Goal: Task Accomplishment & Management: Manage account settings

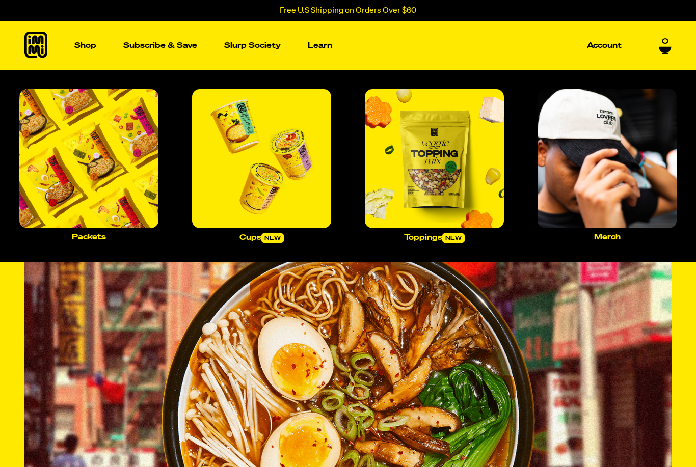
click at [112, 206] on img "Main navigation" at bounding box center [88, 158] width 139 height 139
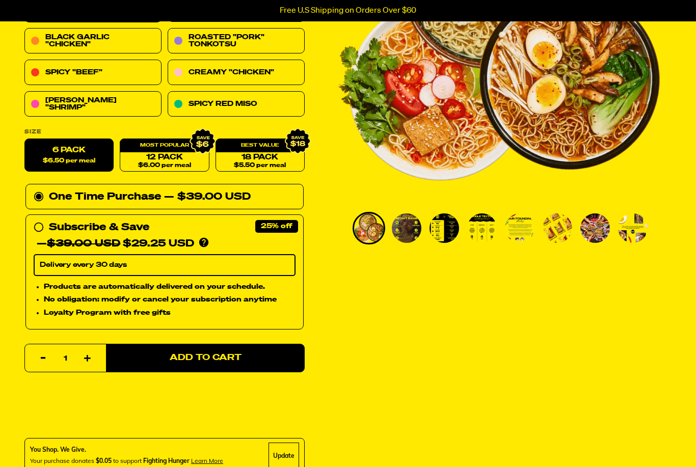
scroll to position [263, 0]
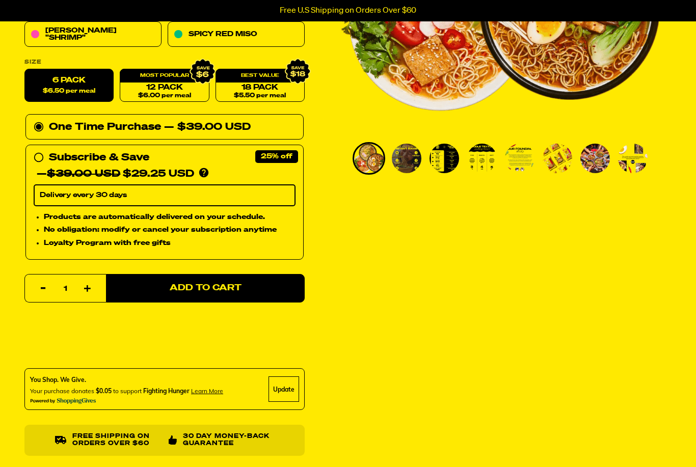
click at [451, 159] on img "Go to slide 3" at bounding box center [445, 159] width 30 height 30
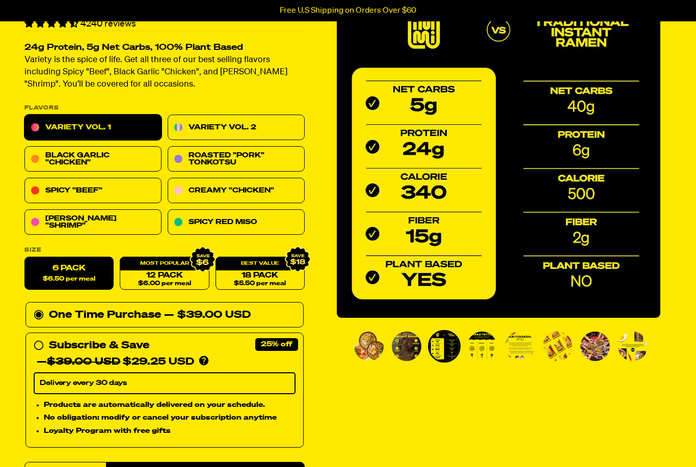
scroll to position [34, 0]
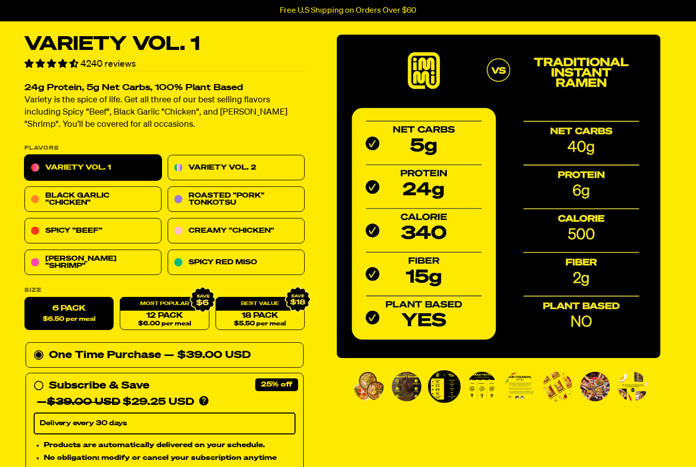
click at [485, 390] on img "Go to slide 4" at bounding box center [482, 388] width 30 height 30
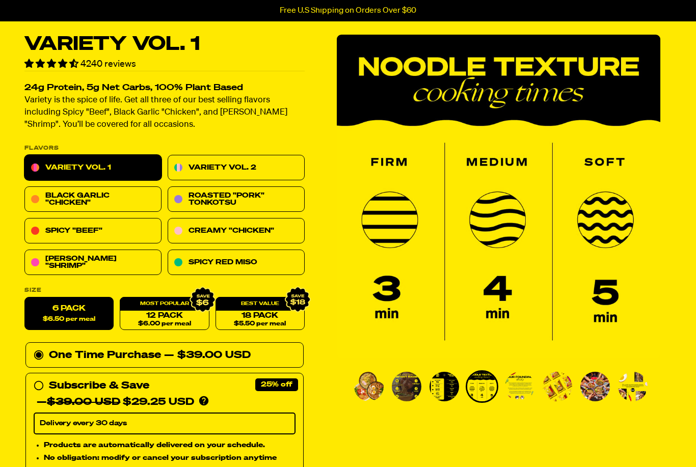
click at [528, 389] on img "Go to slide 5" at bounding box center [520, 387] width 30 height 30
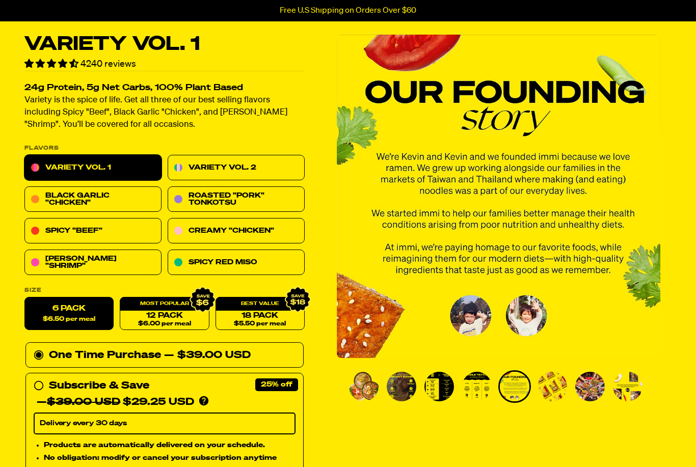
click at [548, 393] on img "Go to slide 6" at bounding box center [553, 387] width 30 height 30
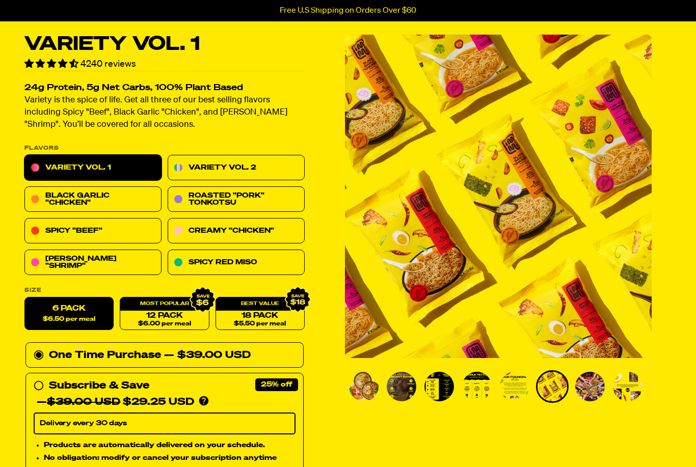
click at [590, 389] on img "Go to slide 7" at bounding box center [590, 387] width 30 height 30
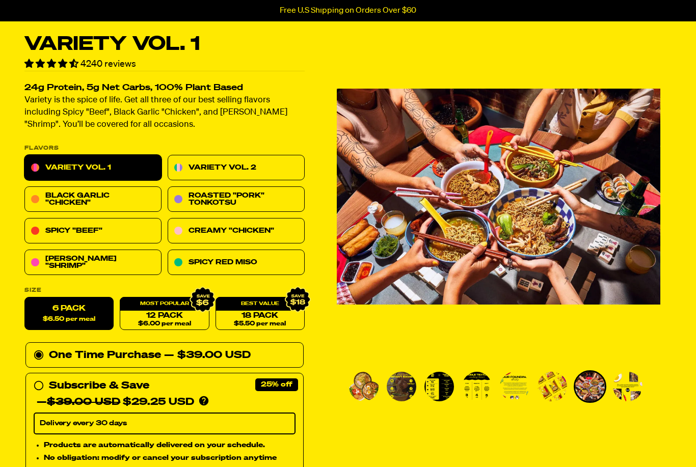
click at [628, 388] on img "Go to slide 8" at bounding box center [628, 387] width 30 height 30
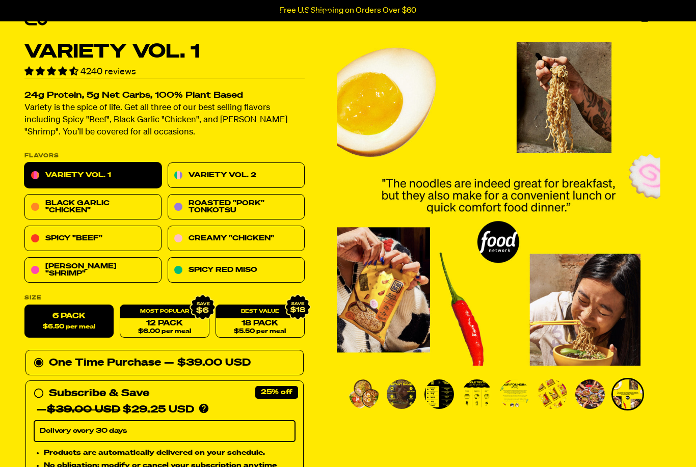
scroll to position [0, 0]
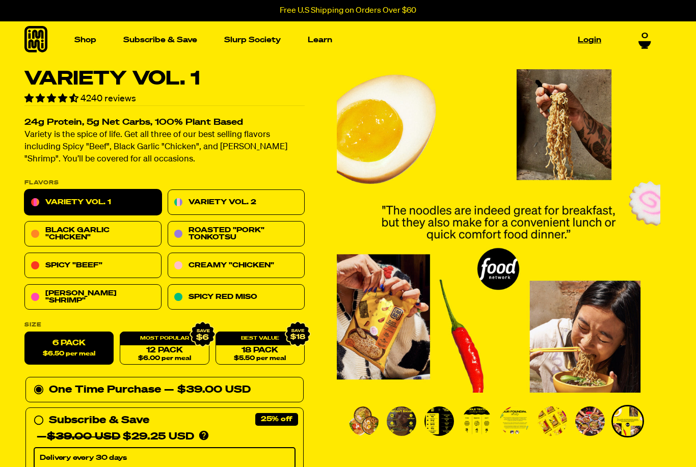
click at [585, 41] on link "Login" at bounding box center [590, 40] width 32 height 16
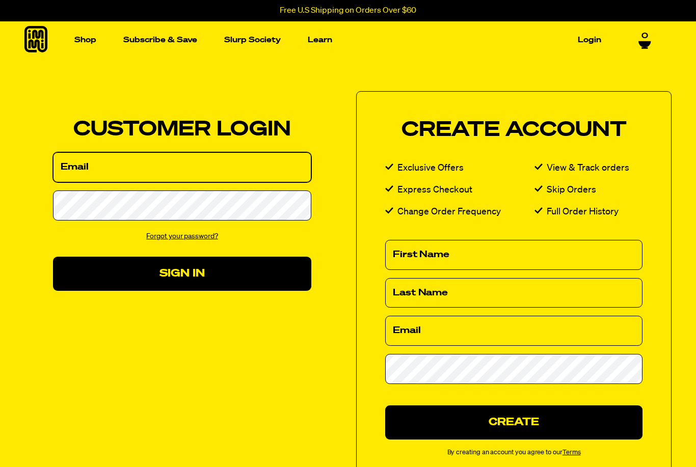
type input "fortara@gmail.com"
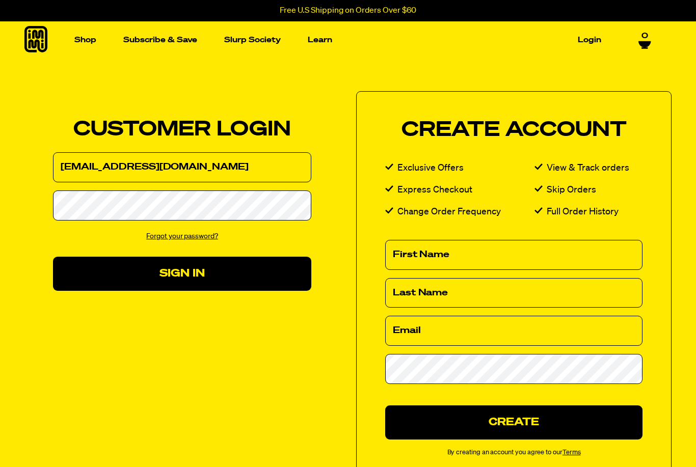
click at [182, 273] on button "Sign In" at bounding box center [182, 274] width 258 height 34
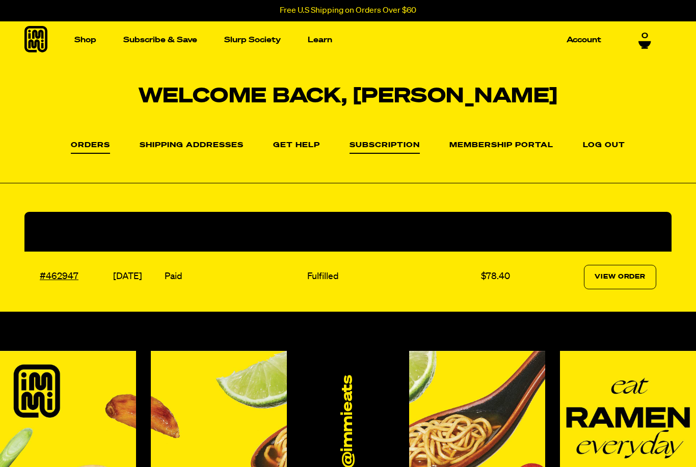
click at [380, 142] on link "Subscription" at bounding box center [385, 148] width 70 height 12
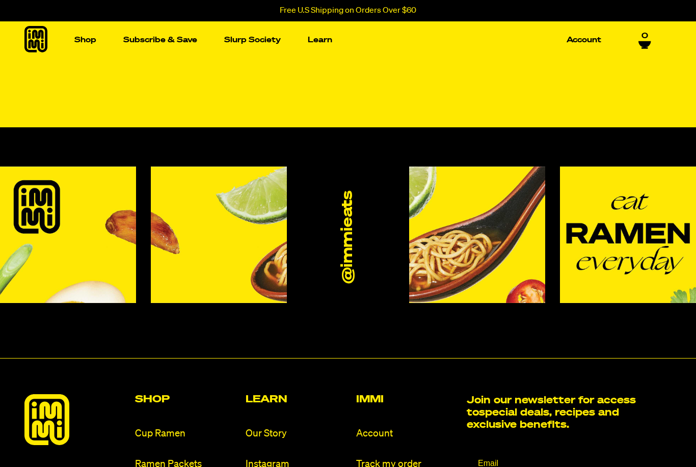
click at [355, 77] on icon at bounding box center [348, 75] width 20 height 20
click at [345, 86] on div at bounding box center [348, 105] width 696 height 44
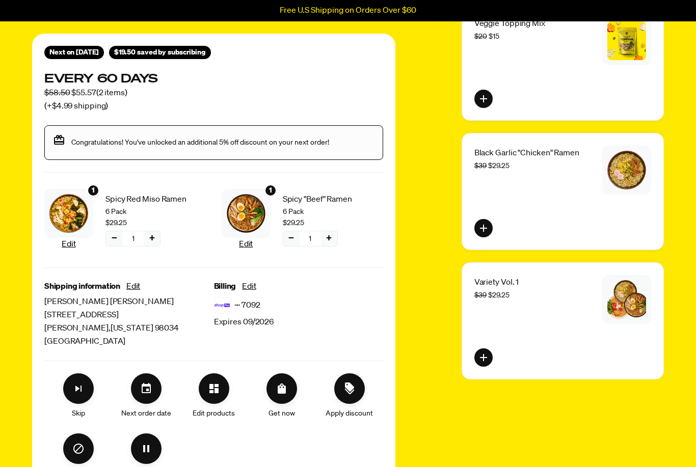
scroll to position [121, 0]
click at [211, 380] on button "Edit products" at bounding box center [214, 389] width 31 height 31
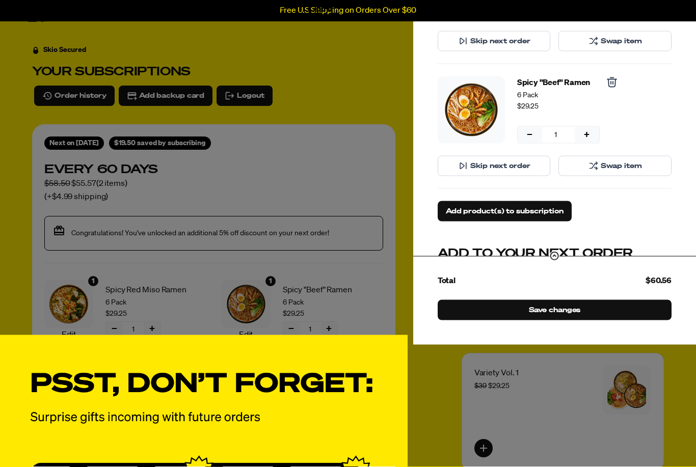
scroll to position [0, 0]
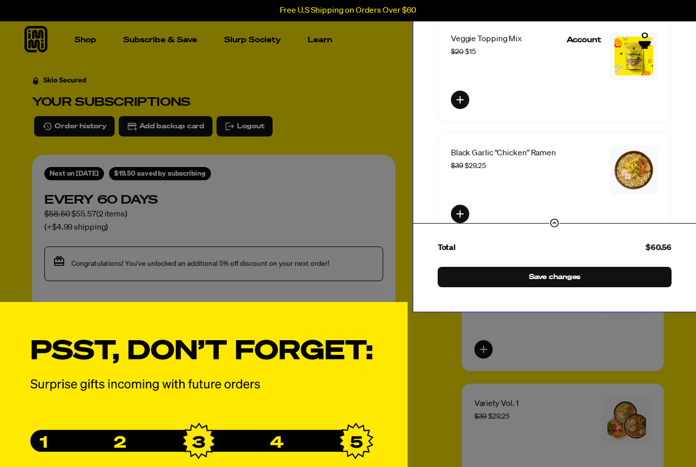
click at [432, 154] on div "Manage product(s) Spicy Red Miso Ramen 6 Pack $29.25 − 1 + − 1 + Skip next orde…" at bounding box center [554, 97] width 283 height 430
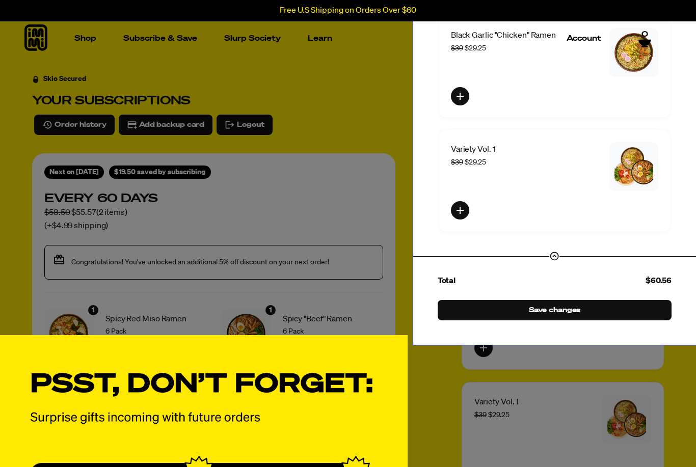
scroll to position [372, 0]
click at [457, 99] on icon "Add order to subscription" at bounding box center [460, 96] width 12 height 12
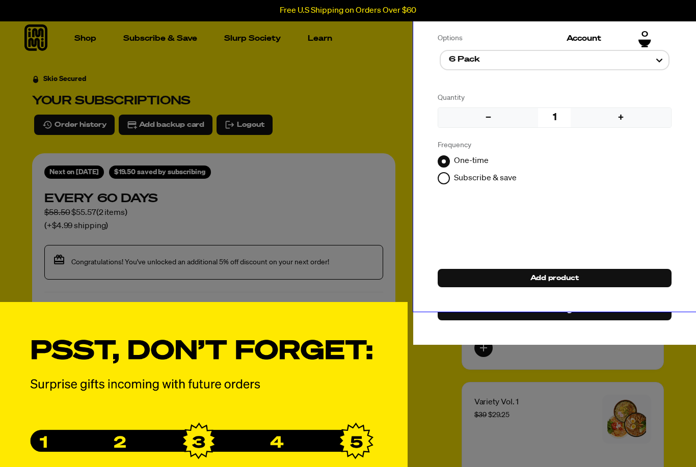
click at [438, 175] on input "Add products for subscription" at bounding box center [442, 178] width 10 height 12
radio input "true"
radio input "false"
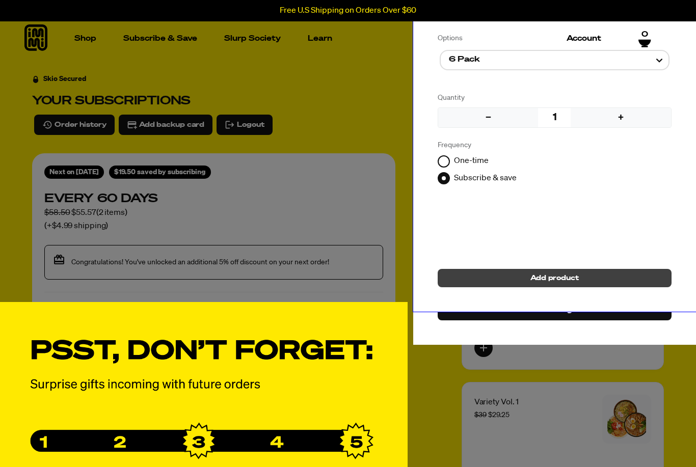
click at [549, 284] on span "Add product" at bounding box center [555, 278] width 48 height 11
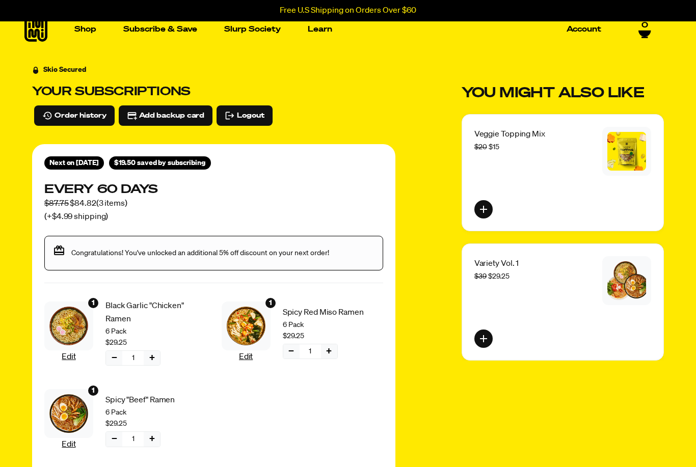
scroll to position [0, 0]
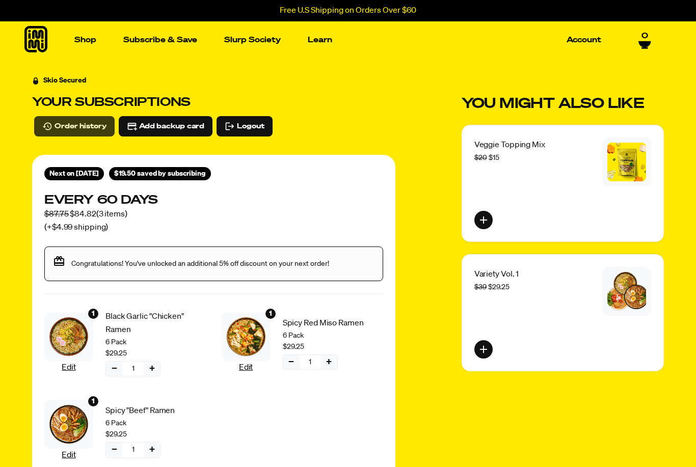
click at [58, 123] on span "Order history" at bounding box center [81, 126] width 52 height 11
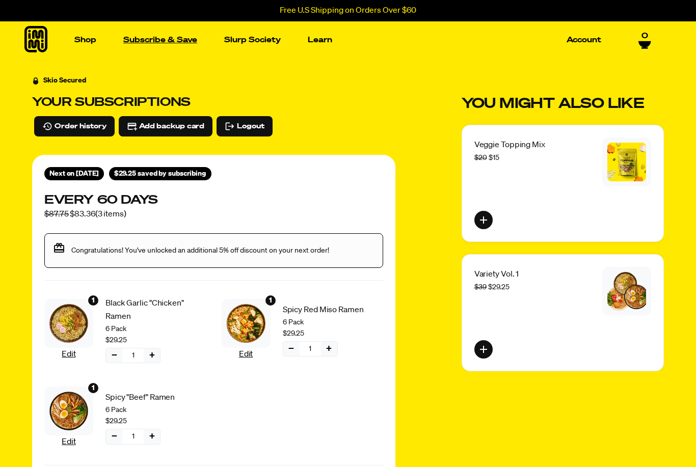
click at [144, 37] on link "Subscribe & Save" at bounding box center [160, 40] width 82 height 16
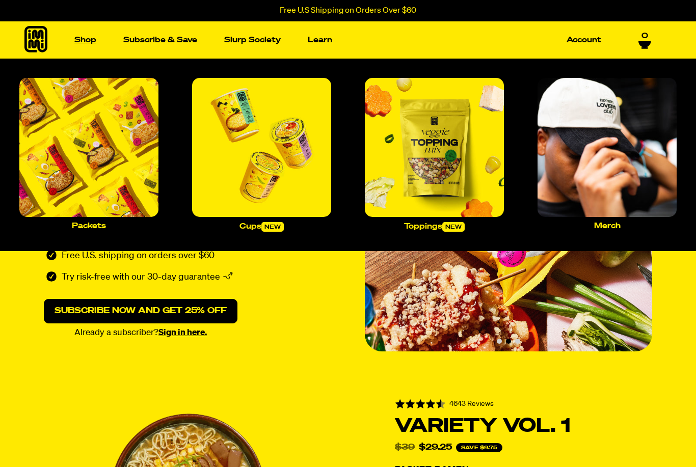
click at [85, 33] on link "Shop" at bounding box center [85, 40] width 30 height 16
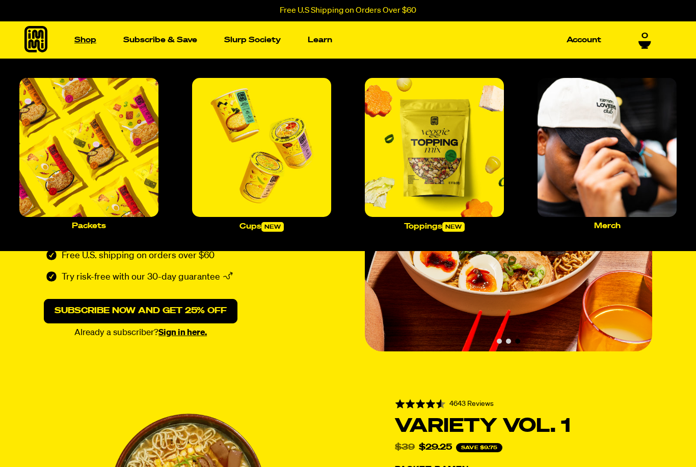
click at [87, 35] on link "Shop" at bounding box center [85, 40] width 30 height 16
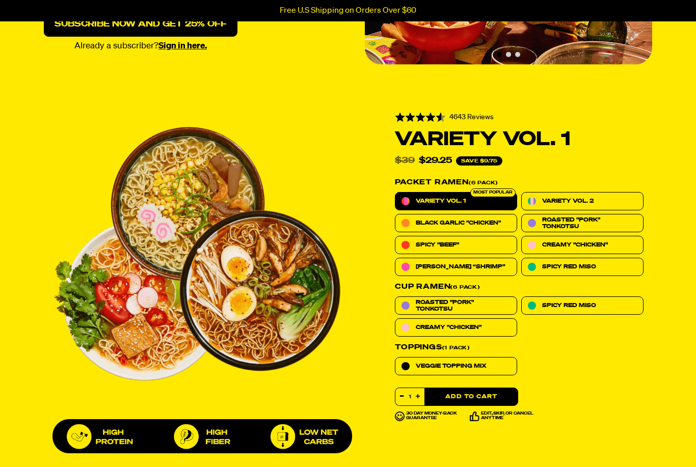
scroll to position [288, 0]
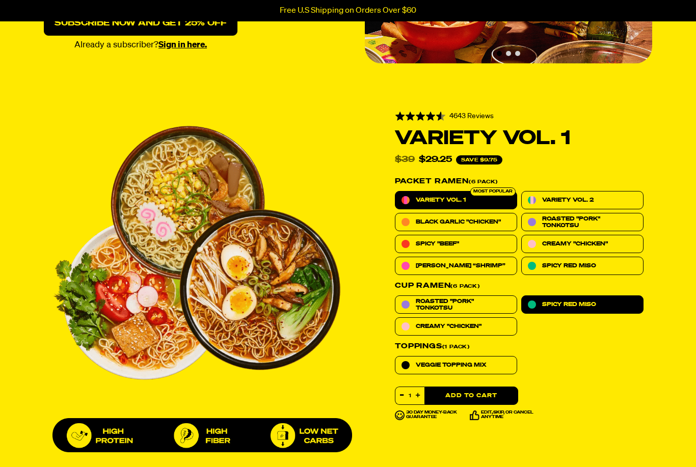
click at [553, 306] on span "Spicy Red Miso" at bounding box center [569, 304] width 54 height 7
click at [522, 296] on input "Spicy Red Miso" at bounding box center [521, 296] width 1 height 1
radio input "true"
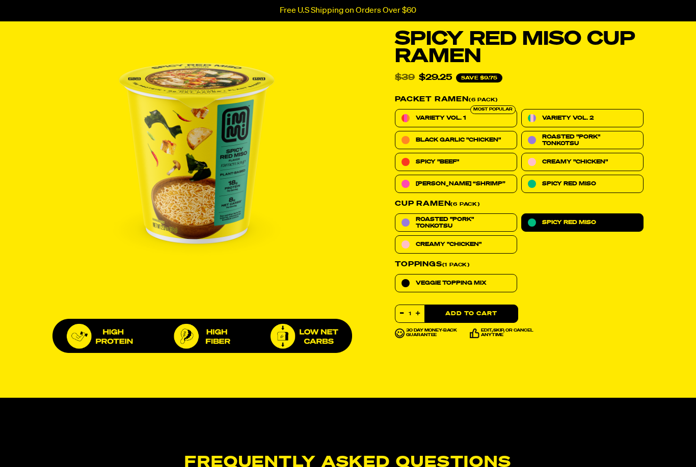
scroll to position [373, 0]
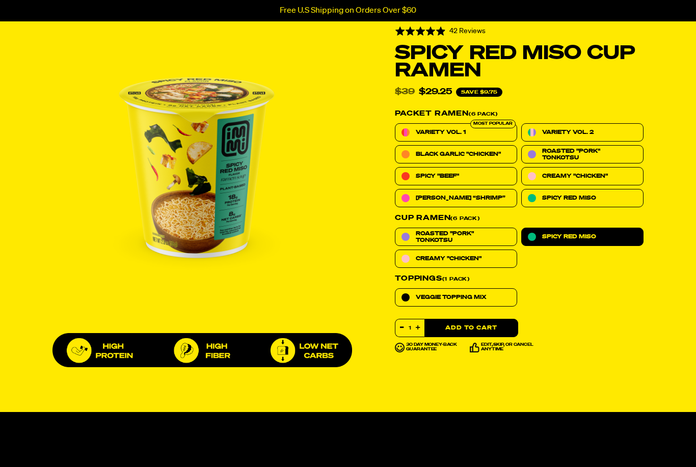
click at [219, 177] on img at bounding box center [196, 167] width 288 height 288
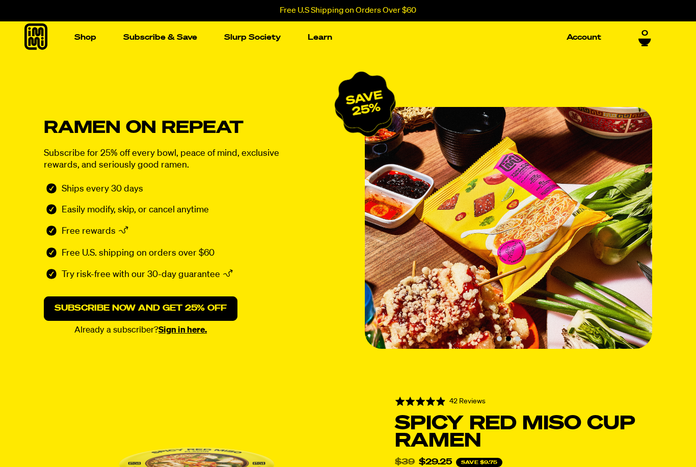
scroll to position [0, 0]
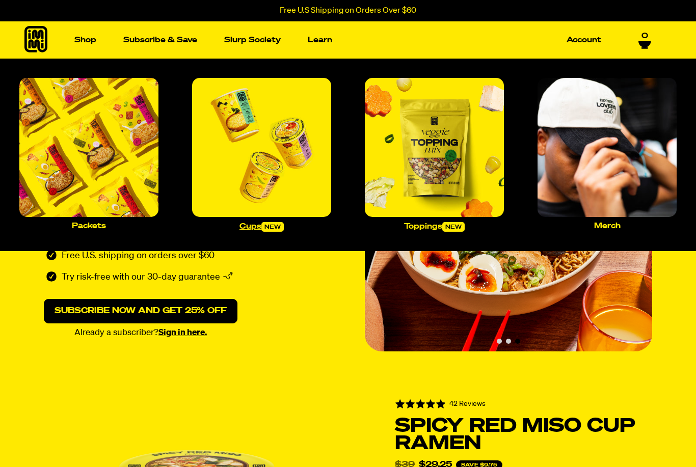
click at [229, 146] on img "Main navigation" at bounding box center [261, 147] width 139 height 139
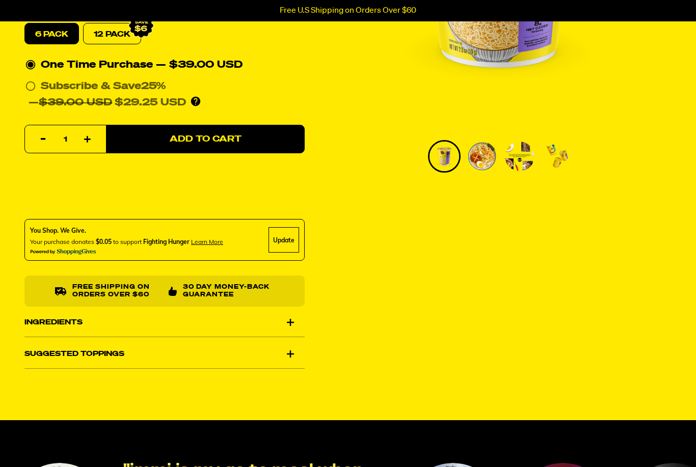
scroll to position [265, 0]
click at [59, 312] on div "Ingredients" at bounding box center [164, 322] width 280 height 29
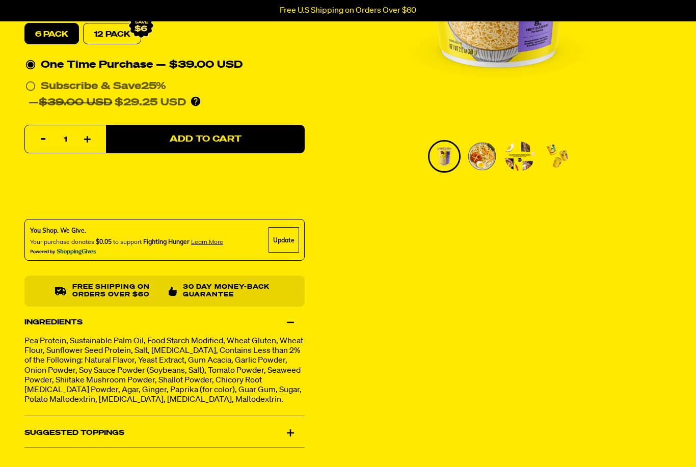
click at [67, 443] on div "Suggested Toppings" at bounding box center [164, 433] width 280 height 29
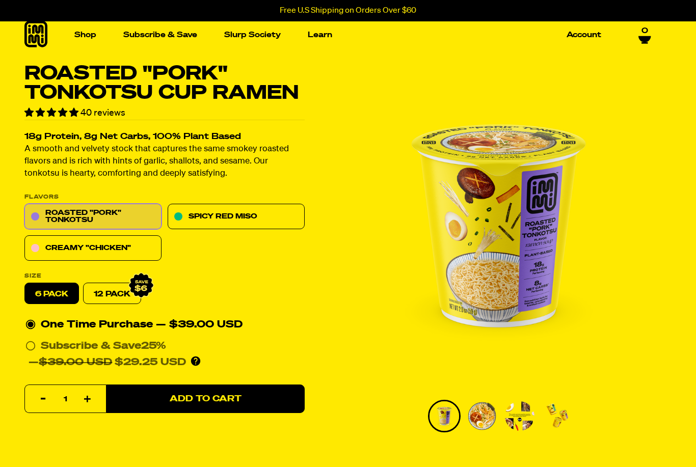
scroll to position [0, 0]
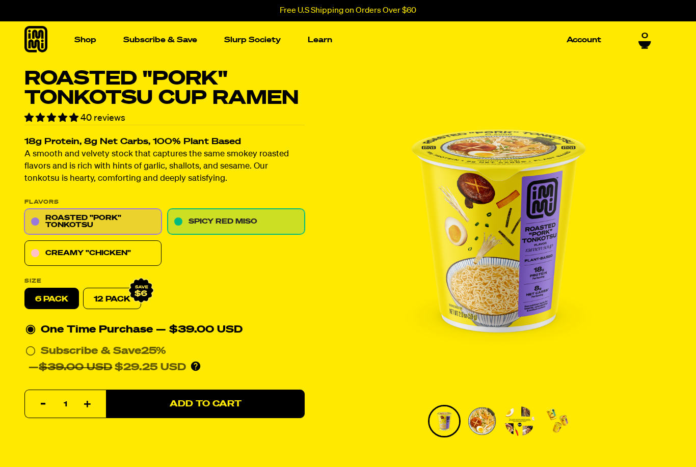
click at [280, 225] on link "Spicy Red Miso" at bounding box center [236, 221] width 137 height 25
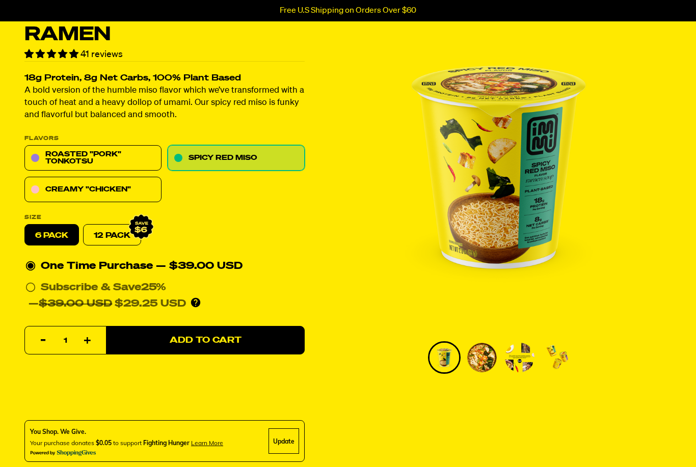
scroll to position [65, 0]
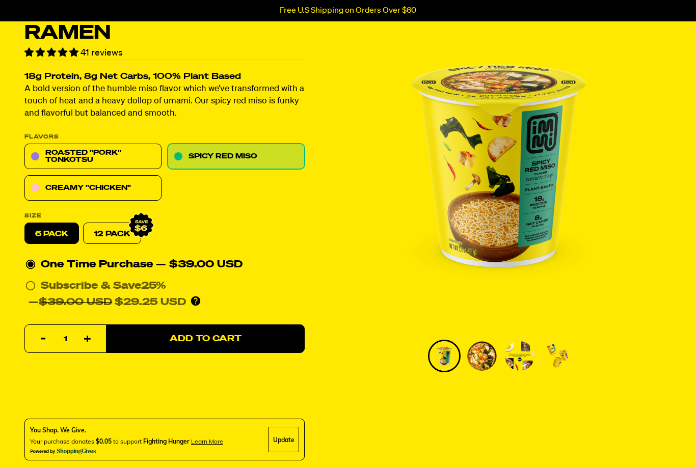
click at [487, 366] on img "Go to slide 2" at bounding box center [482, 356] width 30 height 30
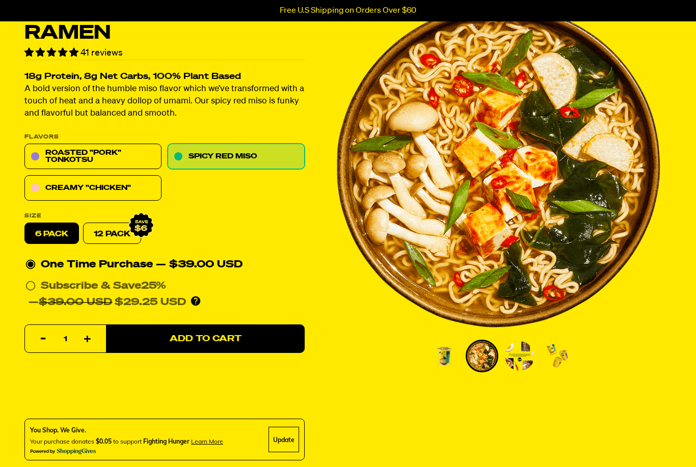
click at [526, 364] on img "Go to slide 3" at bounding box center [520, 356] width 30 height 30
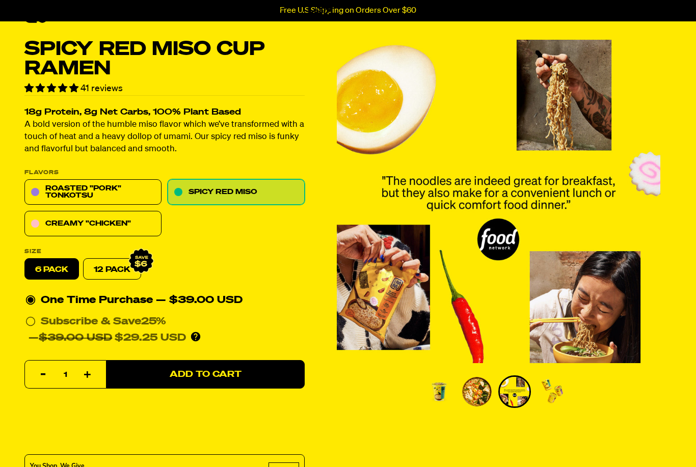
scroll to position [28, 0]
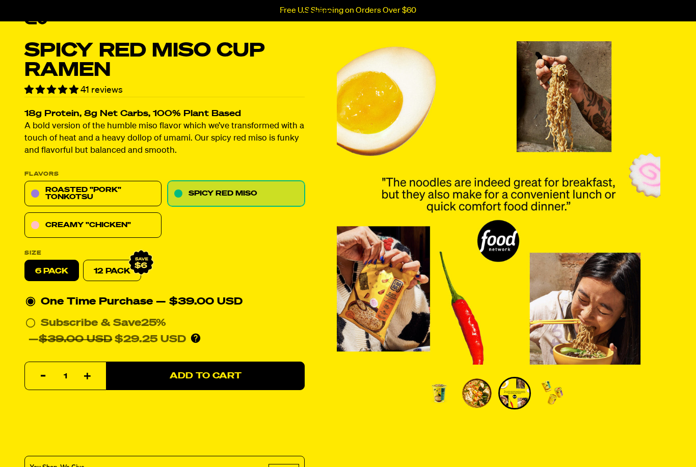
click at [554, 398] on img "Go to slide 4" at bounding box center [553, 394] width 30 height 30
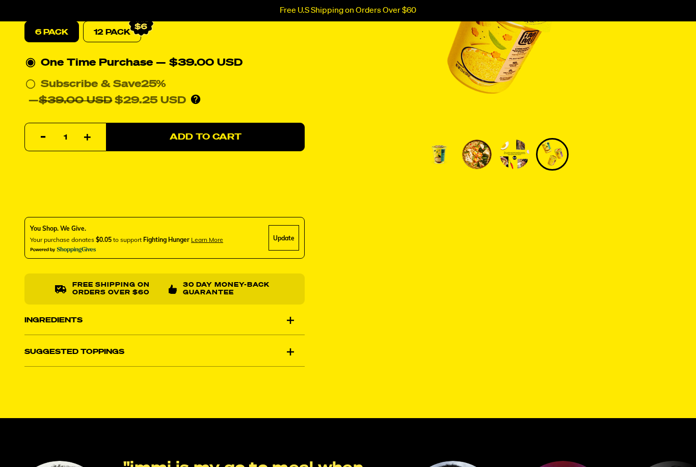
scroll to position [263, 0]
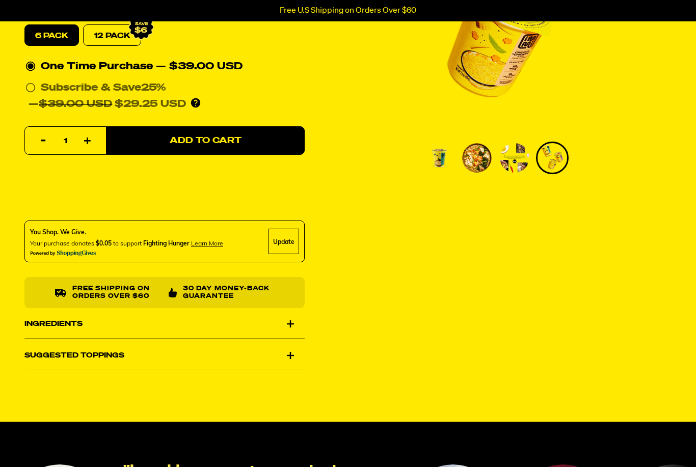
click at [295, 356] on div "Suggested Toppings" at bounding box center [164, 355] width 280 height 29
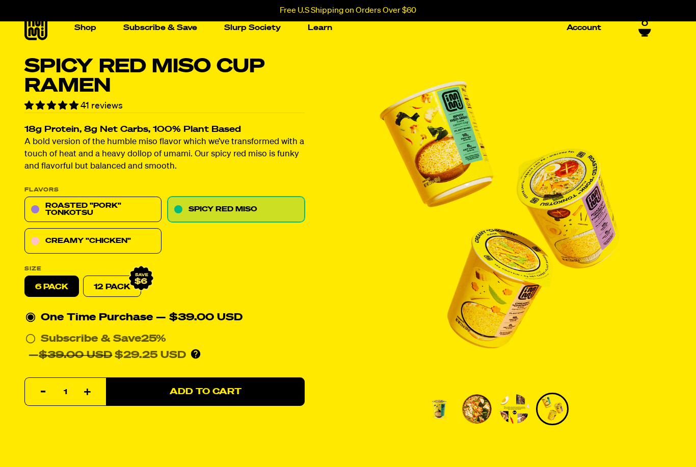
scroll to position [0, 0]
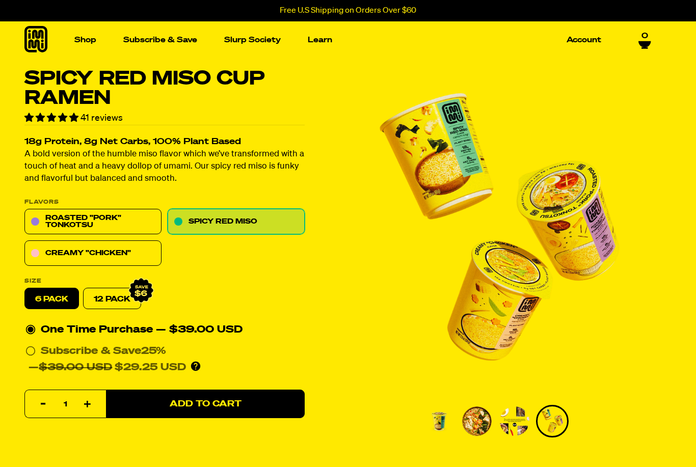
click at [34, 30] on icon at bounding box center [35, 39] width 23 height 27
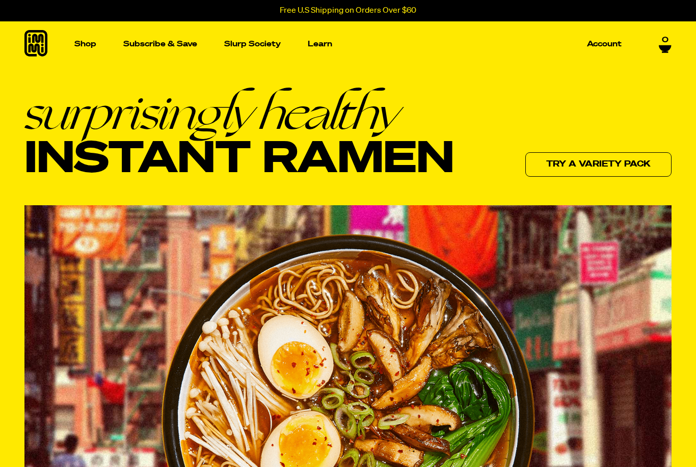
scroll to position [2, 0]
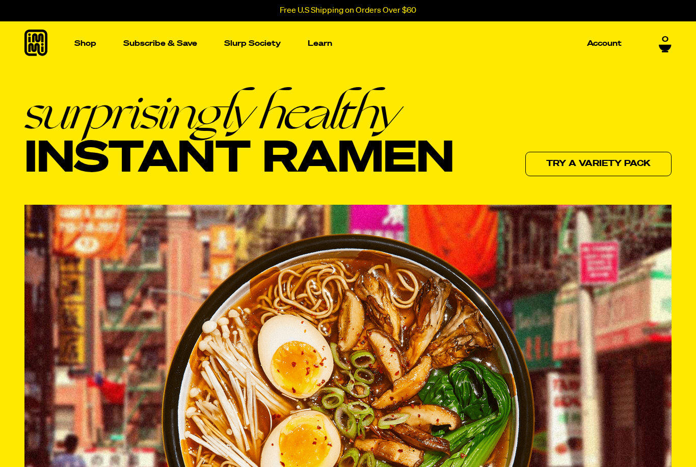
click at [457, 205] on div at bounding box center [347, 420] width 647 height 430
click at [608, 45] on p "Account" at bounding box center [604, 44] width 35 height 8
